Goal: Information Seeking & Learning: Get advice/opinions

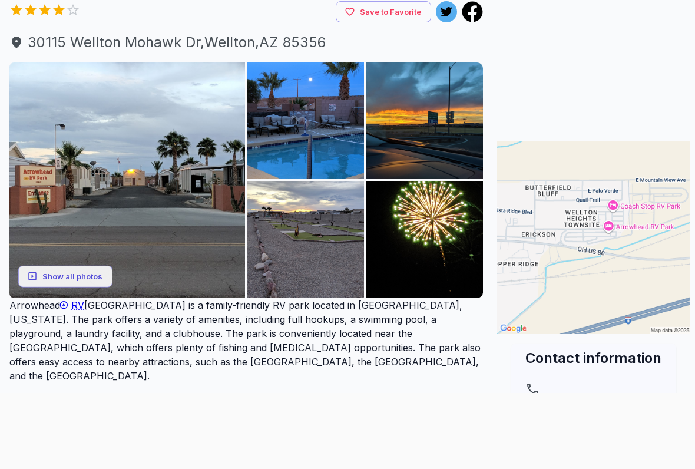
scroll to position [121, 0]
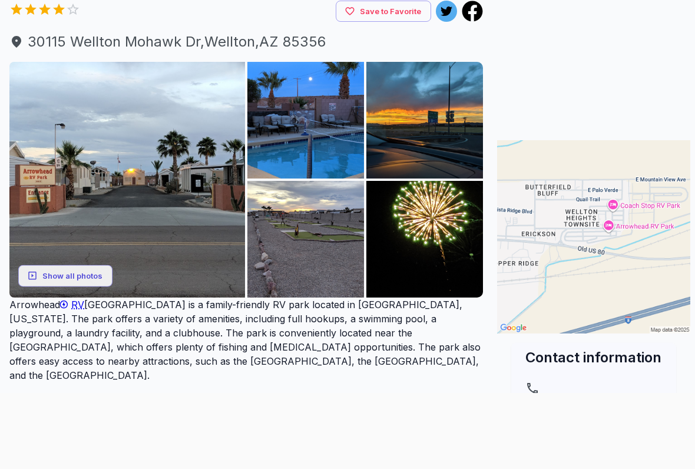
click at [343, 151] on img at bounding box center [305, 120] width 116 height 116
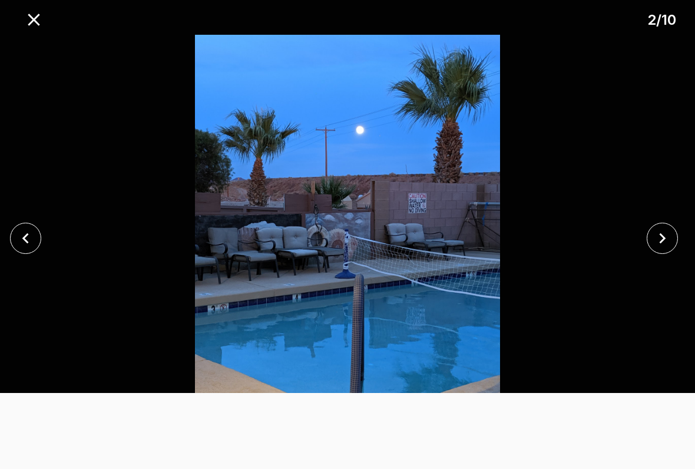
click at [669, 239] on icon "close" at bounding box center [662, 238] width 21 height 21
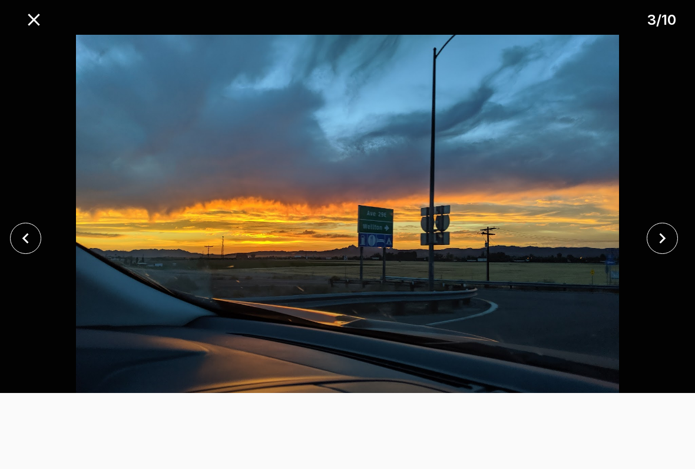
click at [662, 240] on icon "close" at bounding box center [663, 238] width 6 height 11
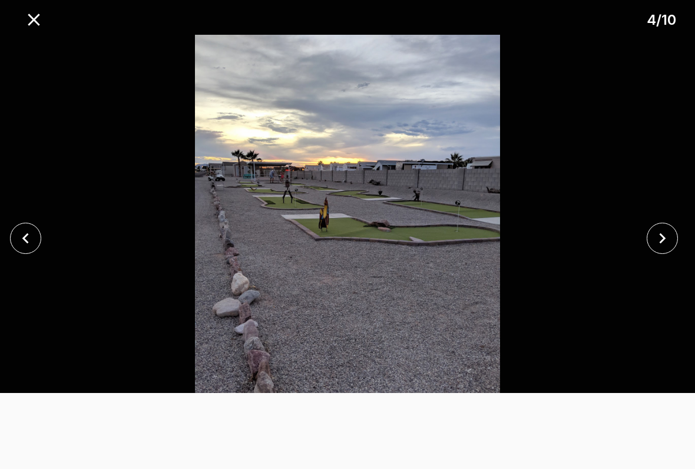
click at [660, 241] on icon "close" at bounding box center [662, 238] width 21 height 21
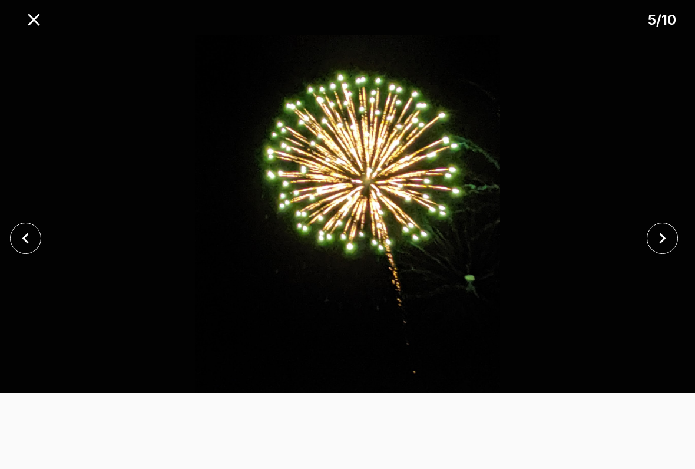
click at [670, 236] on icon "close" at bounding box center [662, 238] width 21 height 21
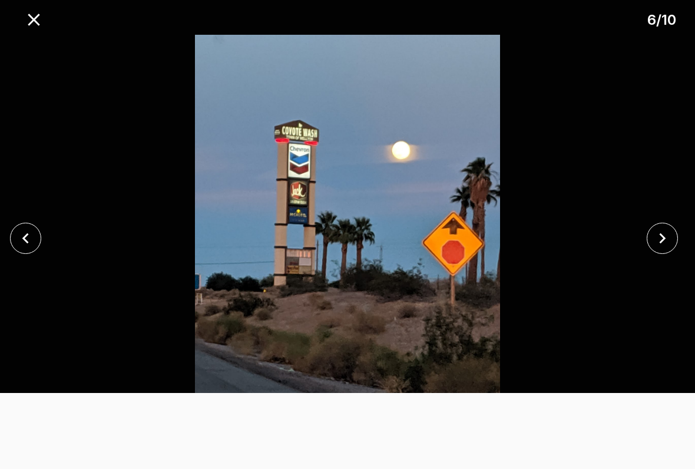
click at [662, 236] on icon "close" at bounding box center [663, 238] width 6 height 11
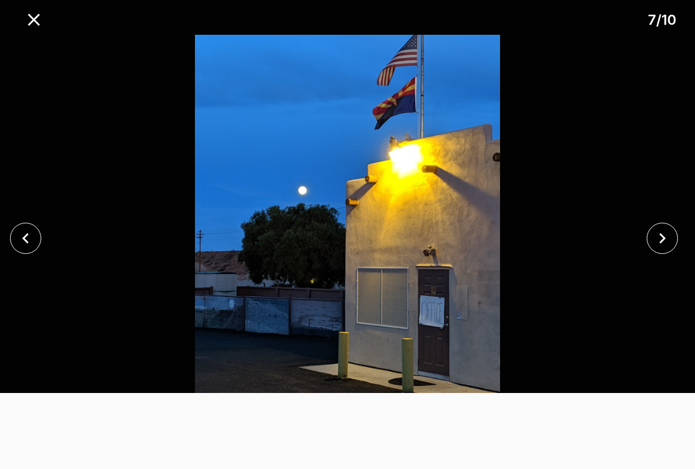
click at [664, 242] on icon "close" at bounding box center [662, 238] width 21 height 21
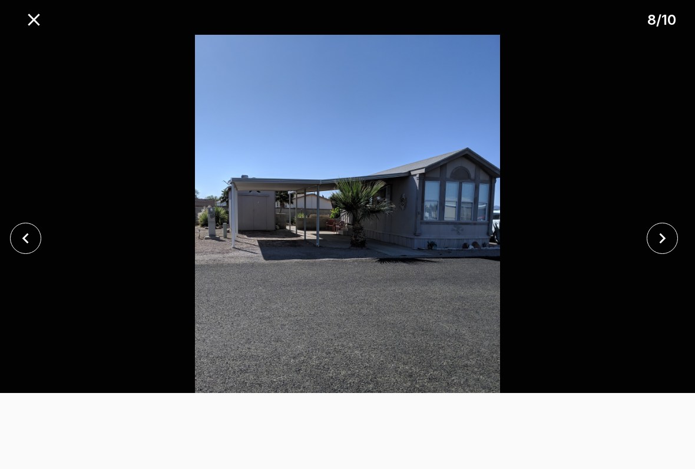
click at [657, 239] on icon "close" at bounding box center [662, 238] width 21 height 21
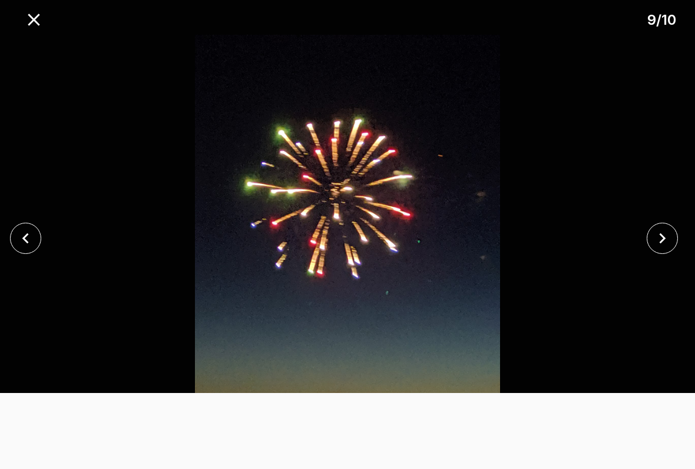
click at [667, 237] on icon "close" at bounding box center [662, 238] width 21 height 21
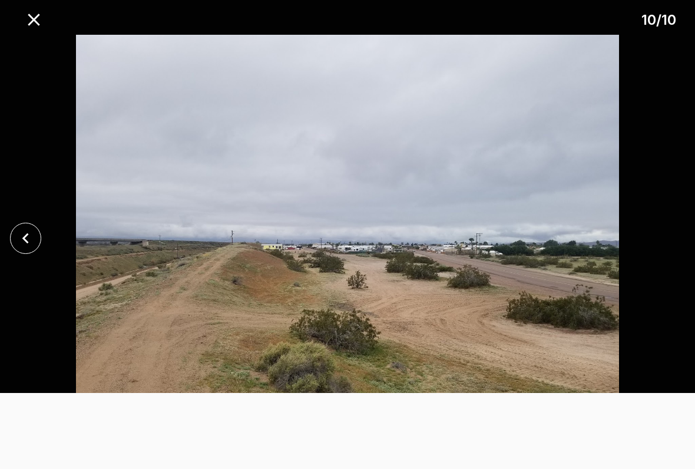
click at [21, 237] on icon "close" at bounding box center [25, 238] width 21 height 21
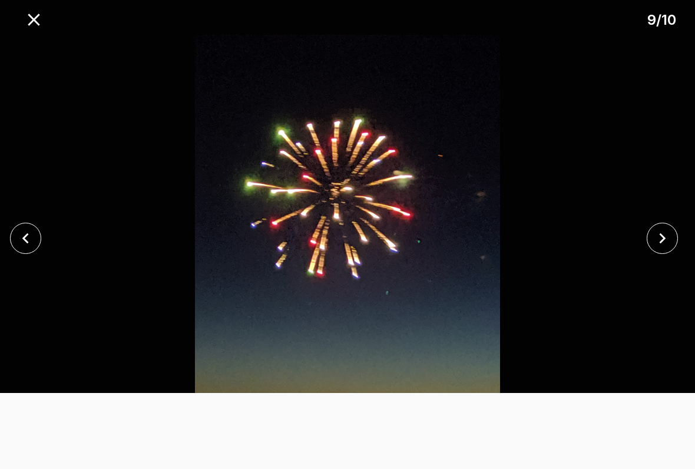
click at [16, 237] on icon "close" at bounding box center [25, 238] width 21 height 21
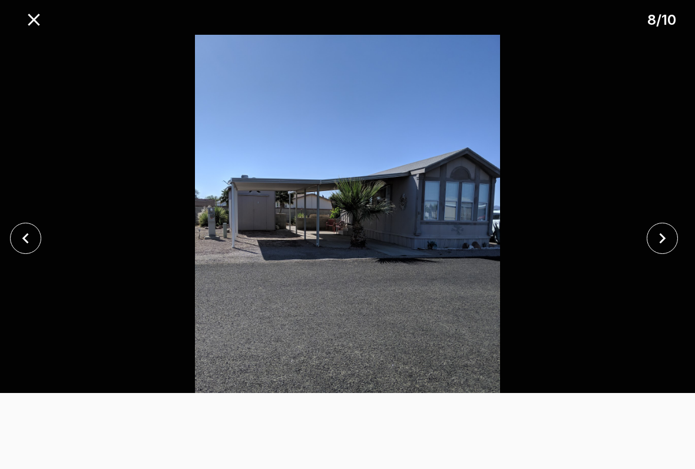
click at [15, 237] on icon "close" at bounding box center [25, 238] width 21 height 21
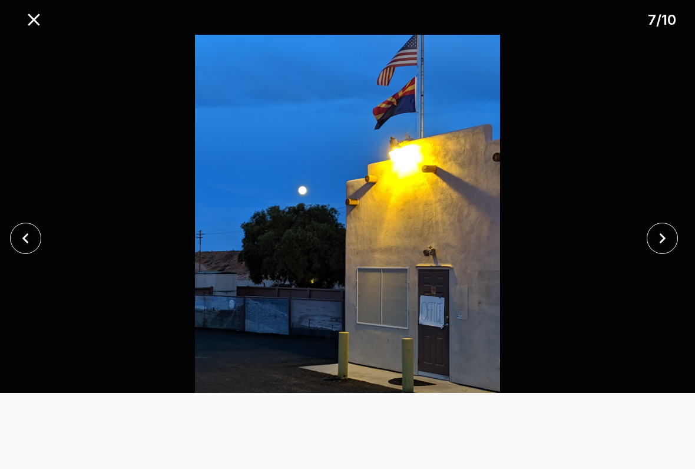
click at [11, 237] on button "close" at bounding box center [25, 238] width 31 height 31
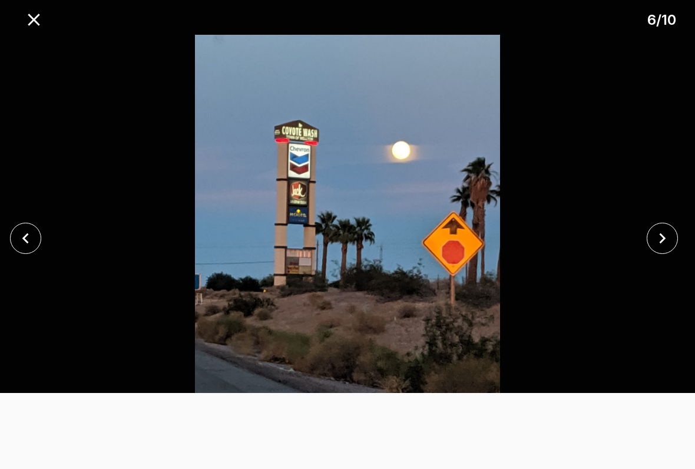
click at [24, 249] on button "close" at bounding box center [25, 238] width 31 height 31
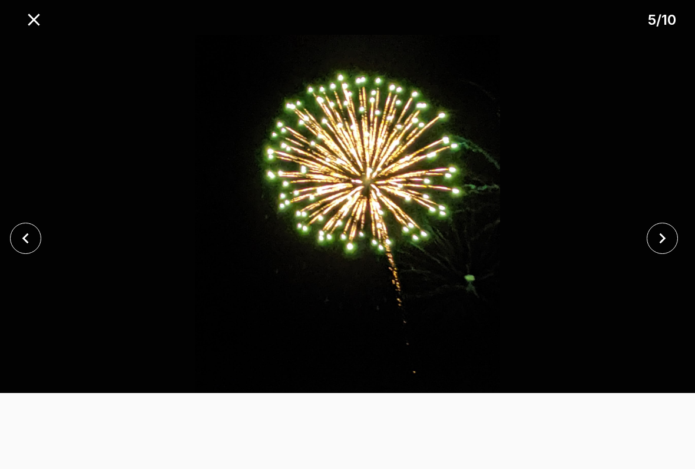
click at [15, 239] on icon "close" at bounding box center [25, 238] width 21 height 21
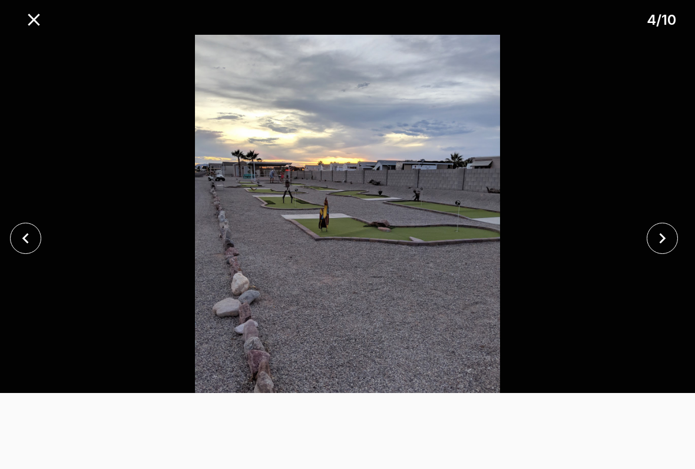
click at [19, 244] on icon "close" at bounding box center [25, 238] width 21 height 21
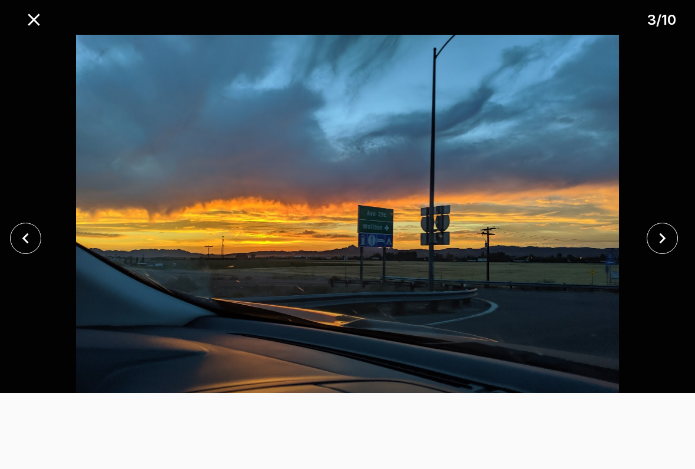
click at [19, 244] on icon "close" at bounding box center [25, 238] width 21 height 21
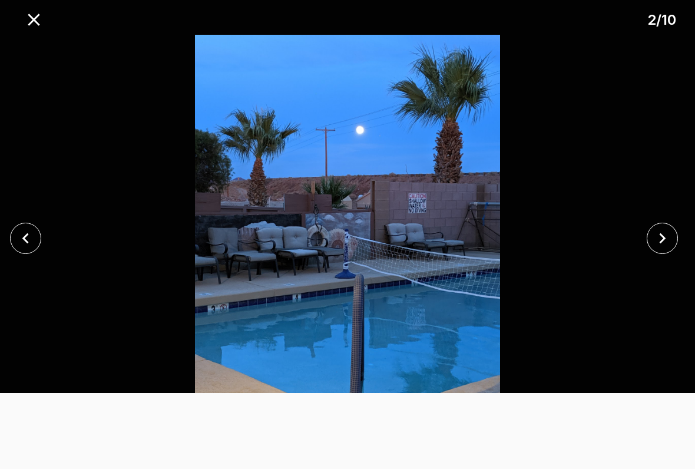
click at [14, 241] on button "close" at bounding box center [25, 238] width 31 height 31
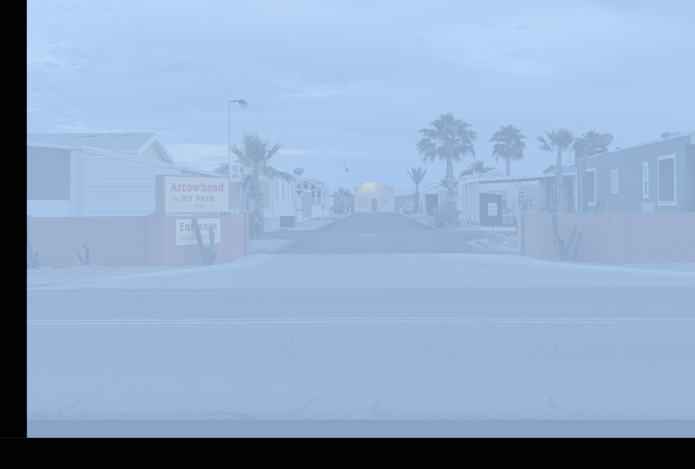
scroll to position [347, 0]
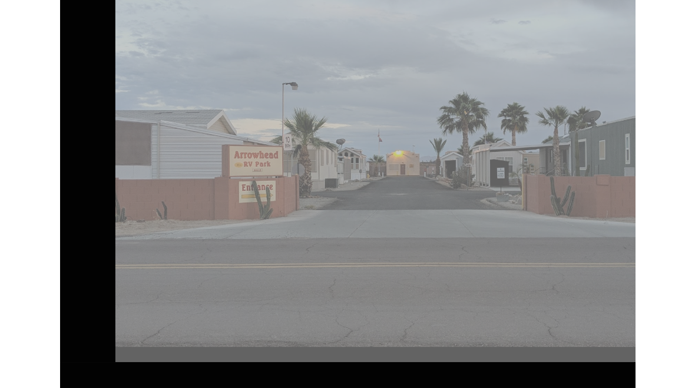
scroll to position [763, 0]
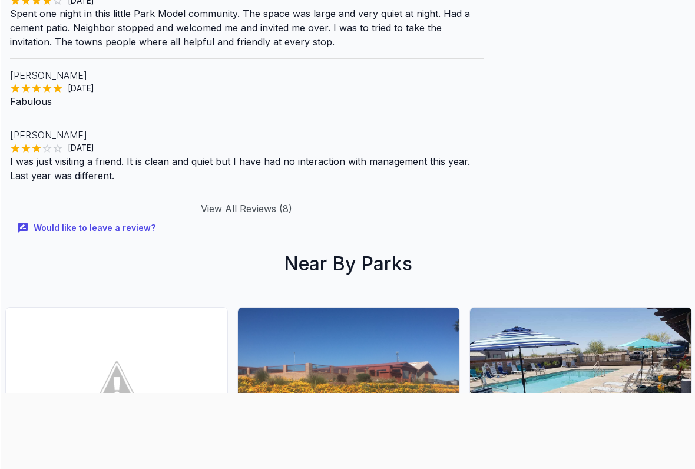
scroll to position [1248, 0]
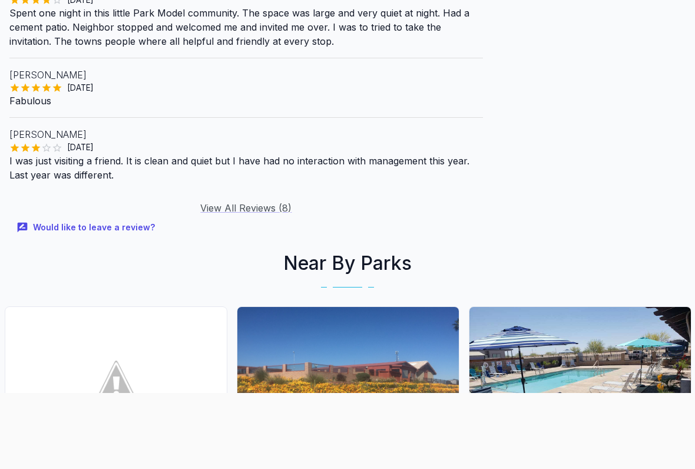
click at [291, 203] on link "View All Reviews ( 8 )" at bounding box center [245, 209] width 91 height 12
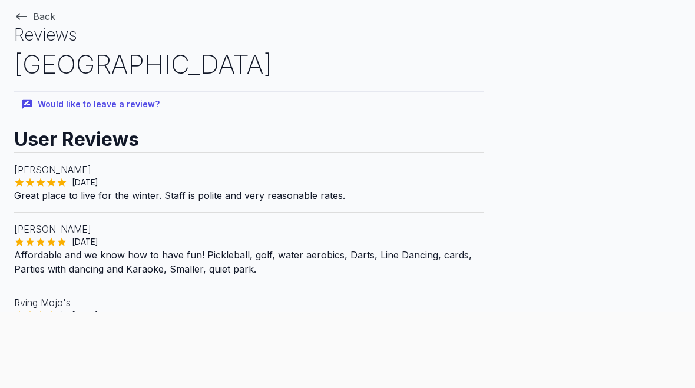
click at [20, 12] on icon at bounding box center [21, 16] width 14 height 14
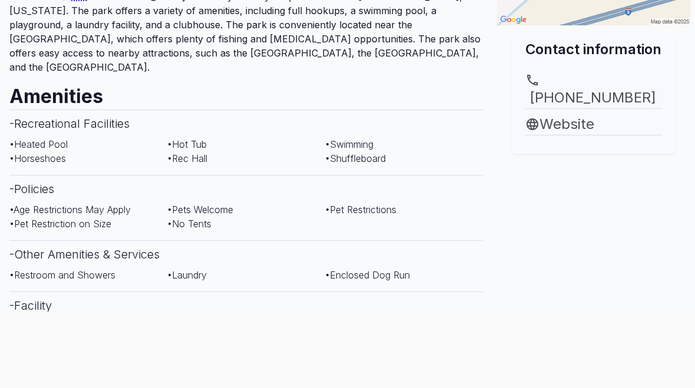
scroll to position [461, 0]
